Goal: Task Accomplishment & Management: Use online tool/utility

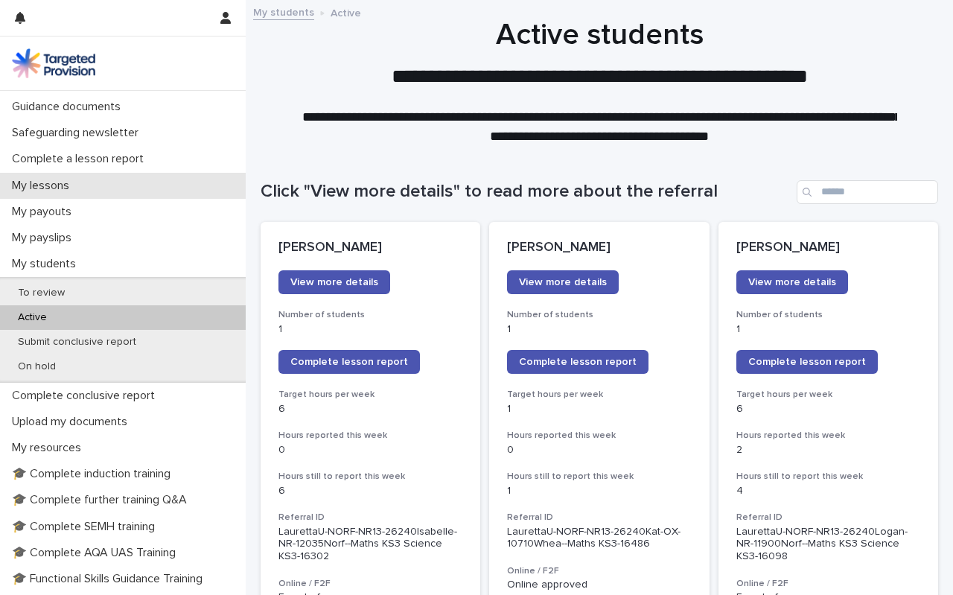
scroll to position [113, 0]
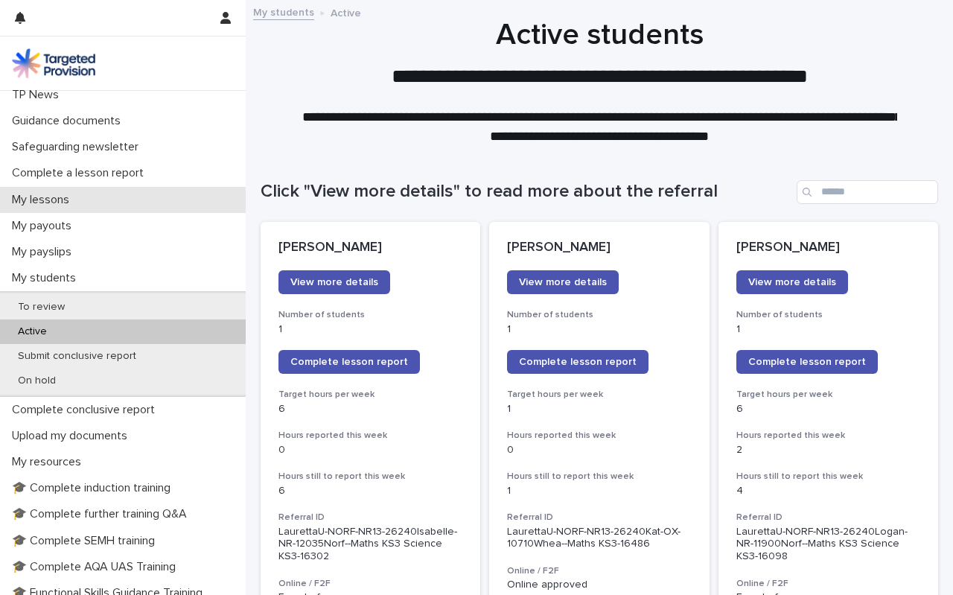
click at [58, 194] on p "My lessons" at bounding box center [43, 200] width 75 height 14
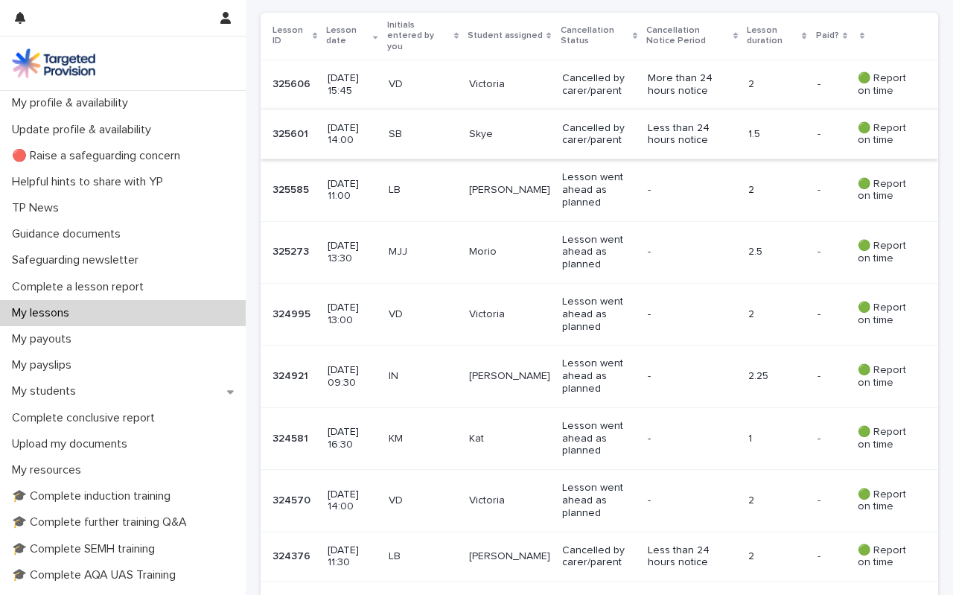
scroll to position [354, 0]
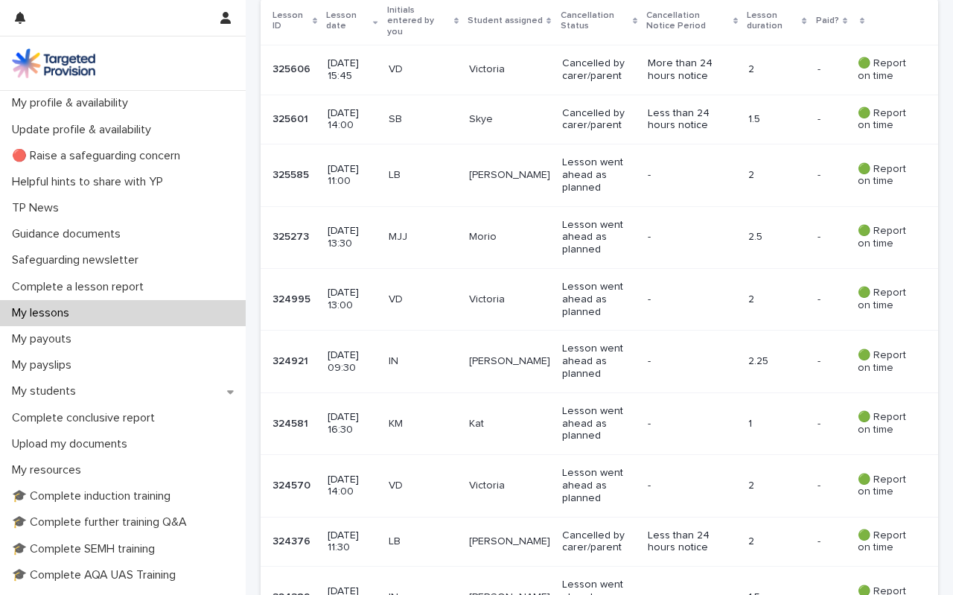
click at [412, 356] on p "IN" at bounding box center [423, 361] width 69 height 13
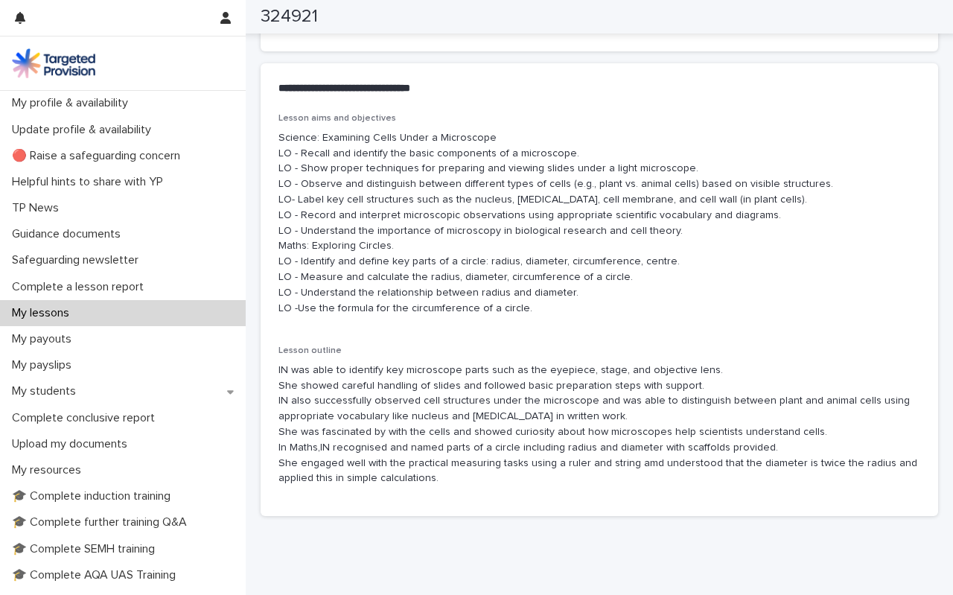
scroll to position [835, 0]
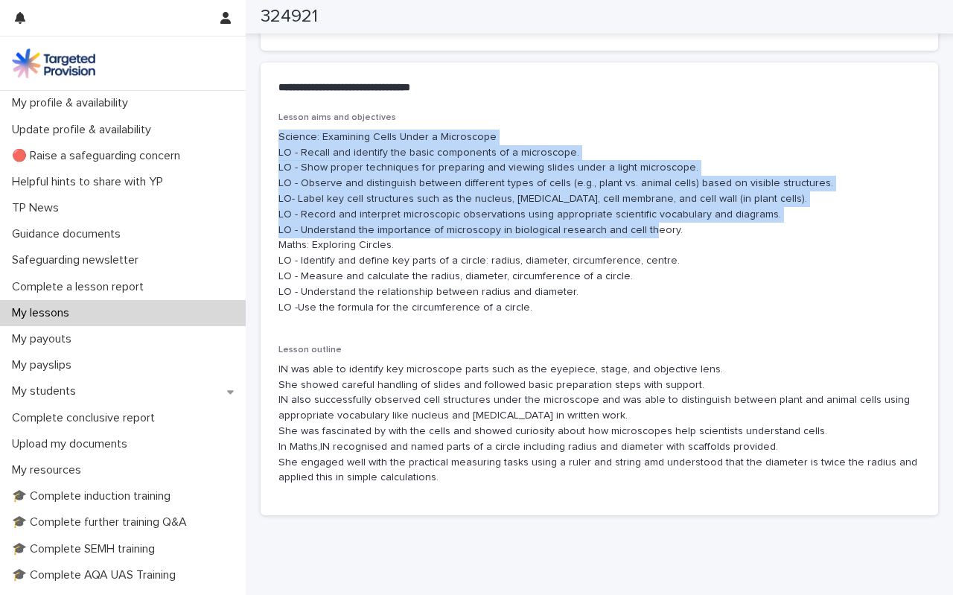
drag, startPoint x: 279, startPoint y: 133, endPoint x: 689, endPoint y: 232, distance: 421.5
click at [689, 232] on p "Science: Examining Cells Under a Microscope LO - Recall and identify the basic …" at bounding box center [599, 223] width 642 height 186
click at [419, 180] on p "Science: Examining Cells Under a Microscope LO - Recall and identify the basic …" at bounding box center [599, 223] width 642 height 186
drag, startPoint x: 278, startPoint y: 134, endPoint x: 890, endPoint y: 231, distance: 619.6
click at [890, 231] on p "Science: Examining Cells Under a Microscope LO - Recall and identify the basic …" at bounding box center [599, 223] width 642 height 186
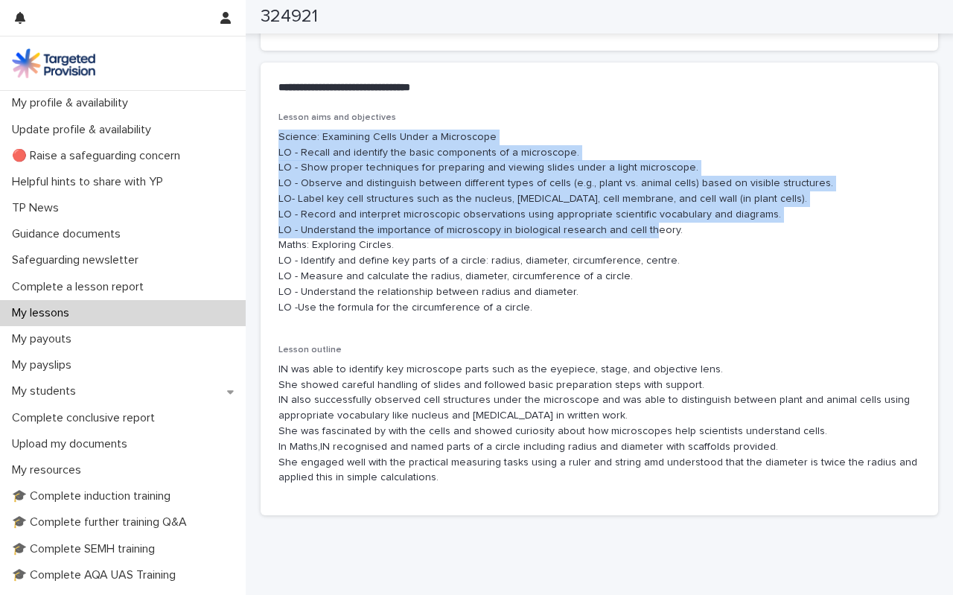
copy p "Science: Examining Cells Under a Microscope LO - Recall and identify the basic …"
click at [53, 392] on p "My students" at bounding box center [47, 391] width 82 height 14
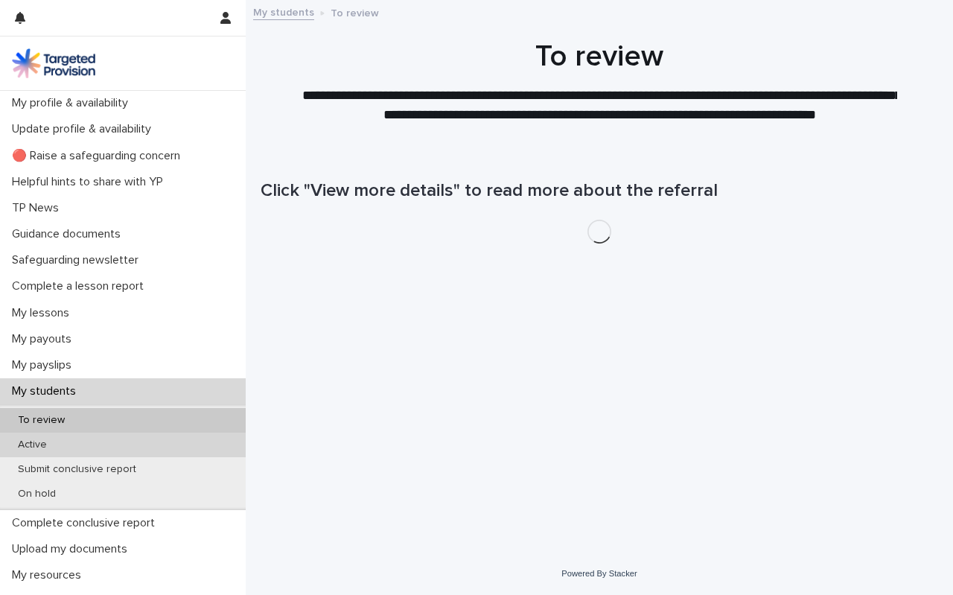
click at [37, 444] on p "Active" at bounding box center [32, 445] width 53 height 13
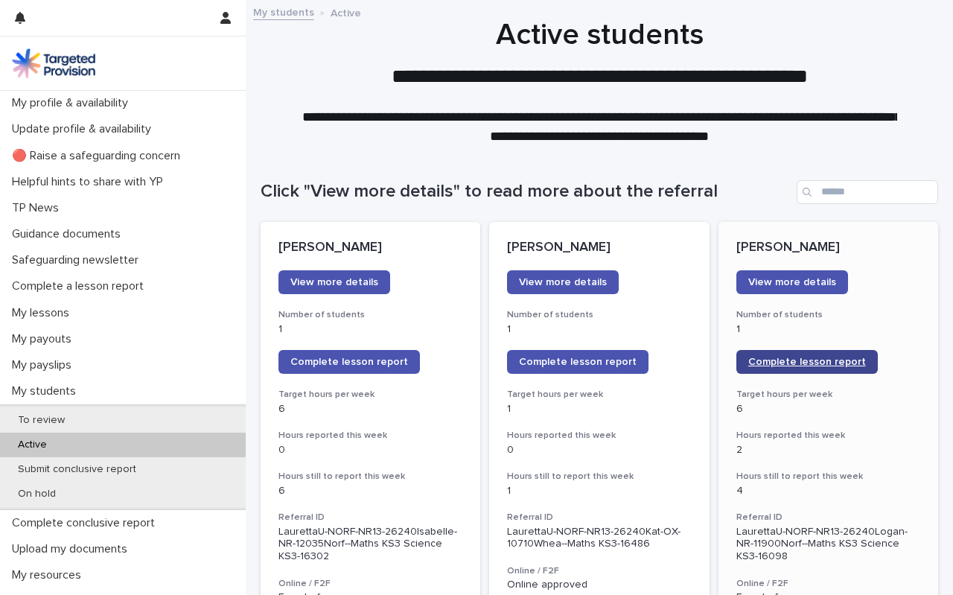
click at [795, 363] on span "Complete lesson report" at bounding box center [807, 362] width 118 height 10
